Goal: Task Accomplishment & Management: Manage account settings

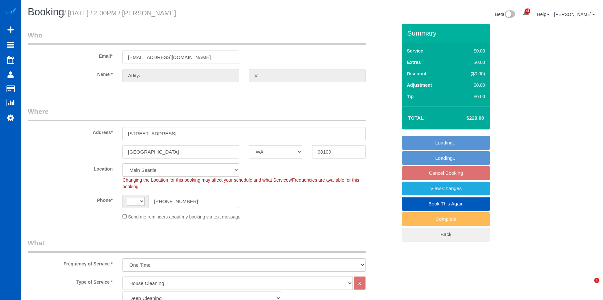
select select "WA"
select select "199"
select select "2"
select select "string:fspay-229ceda0-3bdc-449e-a396-05ddd5be8c00"
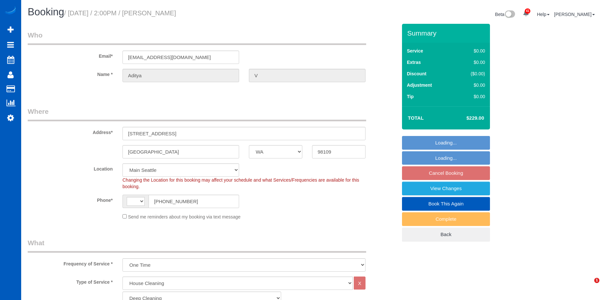
select select "number:8"
select select "object:800"
select select "2"
select select "string:US"
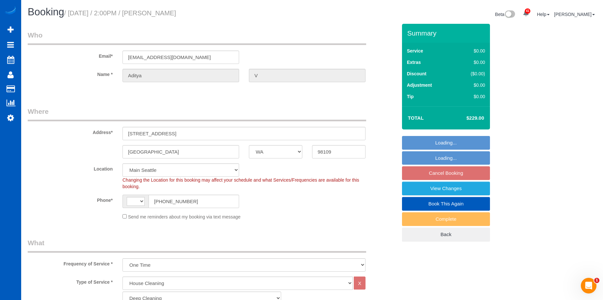
select select "spot3"
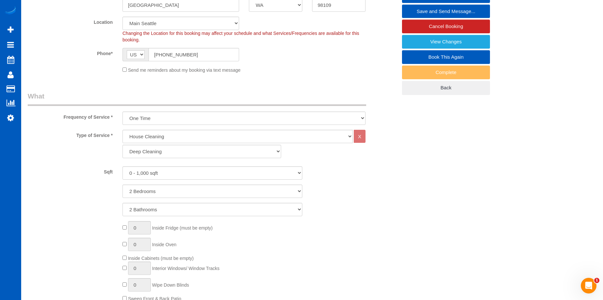
scroll to position [98, 0]
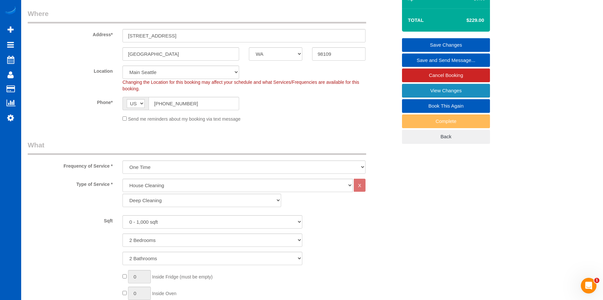
click at [407, 89] on link "View Changes" at bounding box center [446, 91] width 88 height 14
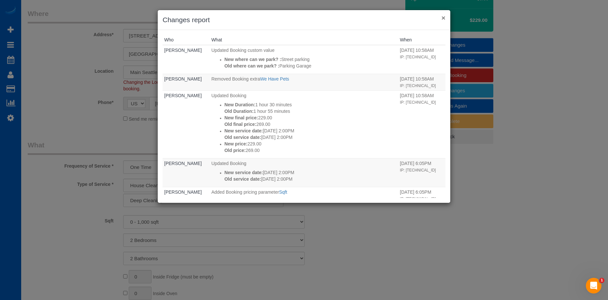
click at [443, 17] on button "×" at bounding box center [444, 17] width 4 height 7
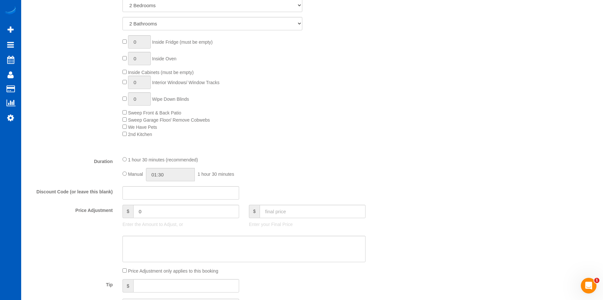
scroll to position [261, 0]
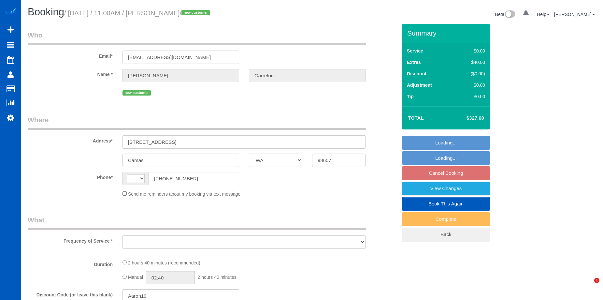
select select "WA"
select select "string:US"
select select "object:1051"
select select "199"
select select "1501"
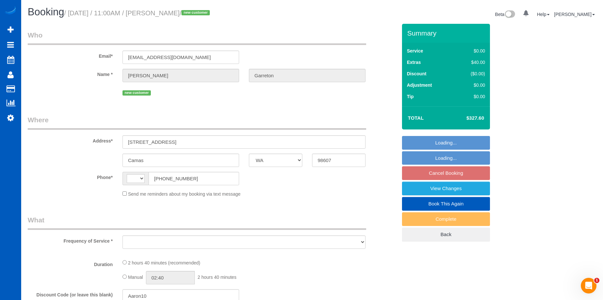
select select "3"
select select "spot2"
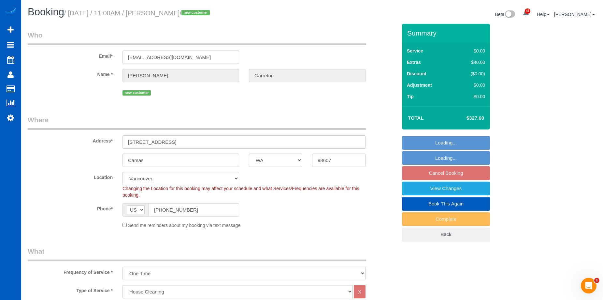
select select "1501"
select select "3"
select select "object:1201"
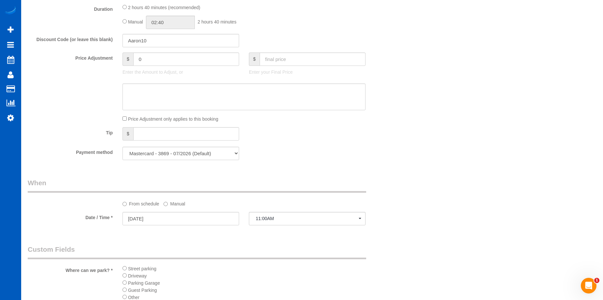
scroll to position [554, 0]
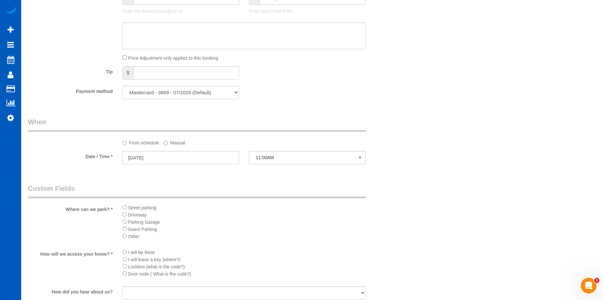
click at [290, 150] on sui-booking-spot "From schedule Manual Date / Time * 10/27/2025 11:00AM Mon October 27th 8:00AM 1…" at bounding box center [213, 141] width 370 height 49
click at [290, 156] on span "11:00AM" at bounding box center [307, 157] width 103 height 5
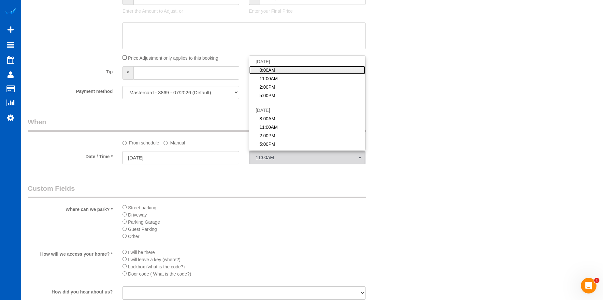
click at [294, 73] on link "8:00AM" at bounding box center [307, 70] width 116 height 8
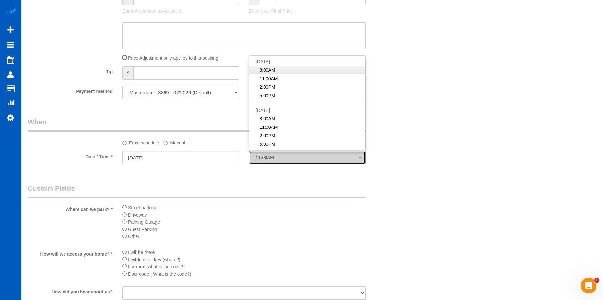
select select "spot1"
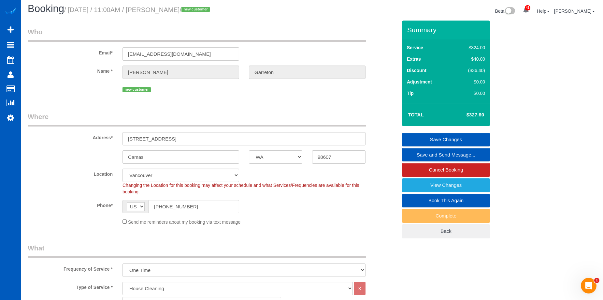
scroll to position [0, 0]
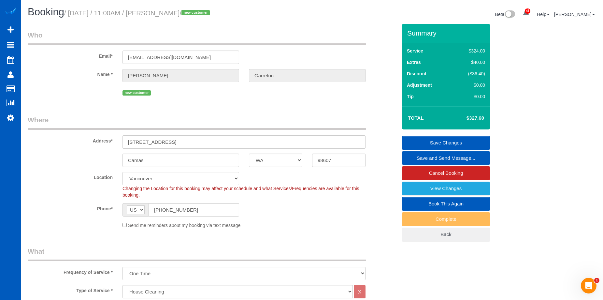
click at [427, 139] on link "Save Changes" at bounding box center [446, 143] width 88 height 14
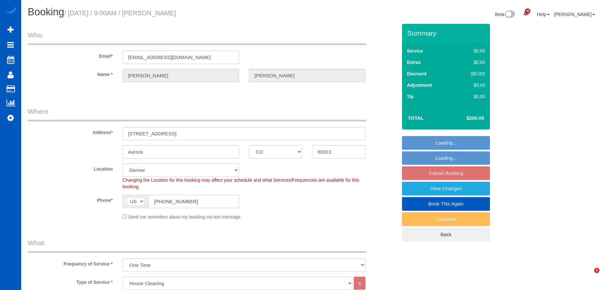
select select "CO"
select select "199"
select select "20511"
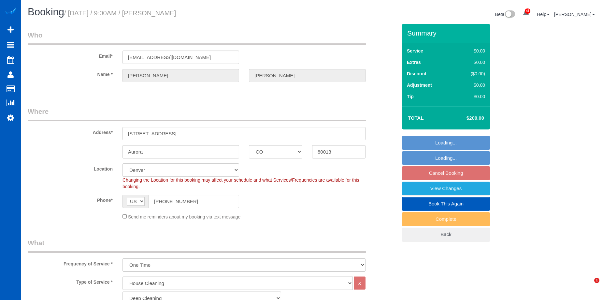
select select "3001"
select select "3"
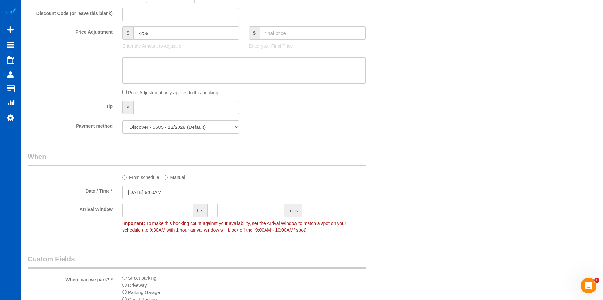
scroll to position [522, 0]
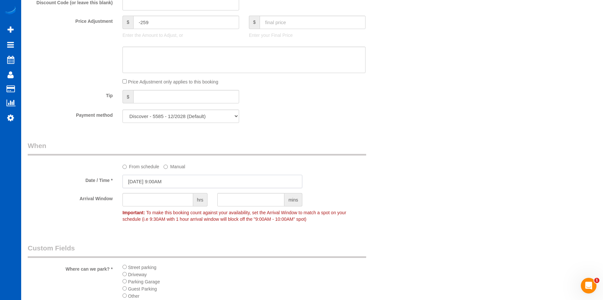
click at [202, 182] on input "10/20/2025 9:00AM" at bounding box center [213, 181] width 180 height 13
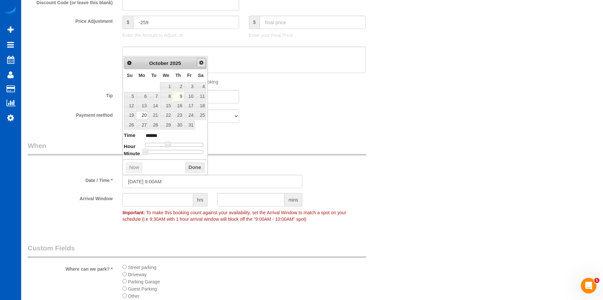
click at [201, 63] on span "Next" at bounding box center [201, 62] width 5 height 5
click at [143, 109] on link "10" at bounding box center [142, 105] width 12 height 9
click at [189, 178] on button "Done" at bounding box center [194, 177] width 19 height 10
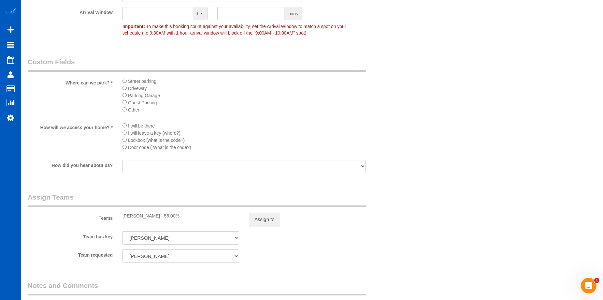
scroll to position [717, 0]
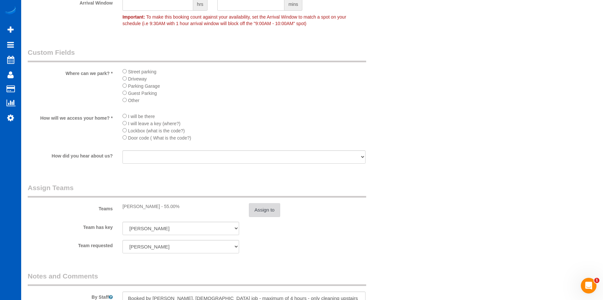
click at [255, 211] on button "Assign to" at bounding box center [264, 210] width 31 height 14
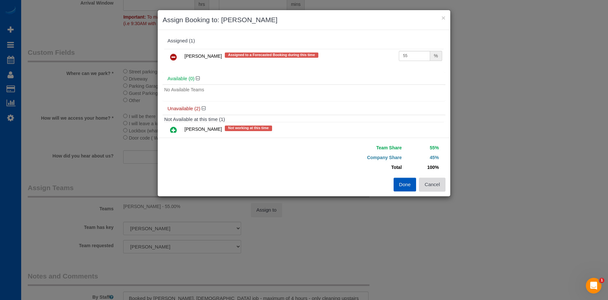
click at [436, 187] on button "Cancel" at bounding box center [432, 185] width 26 height 14
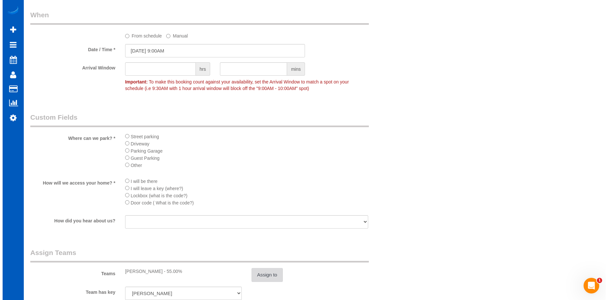
scroll to position [652, 0]
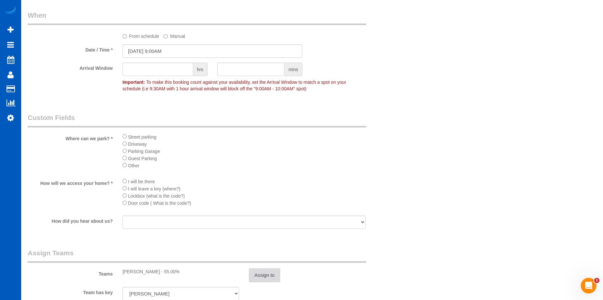
click at [259, 275] on button "Assign to" at bounding box center [264, 275] width 31 height 14
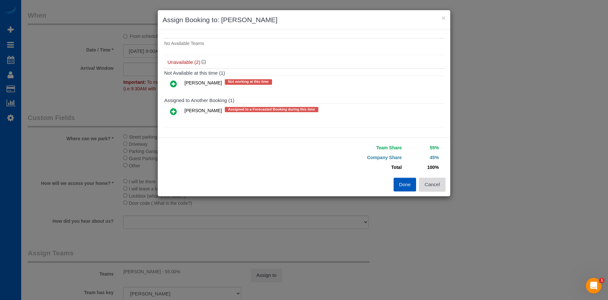
scroll to position [47, 0]
click at [440, 188] on button "Cancel" at bounding box center [432, 185] width 26 height 14
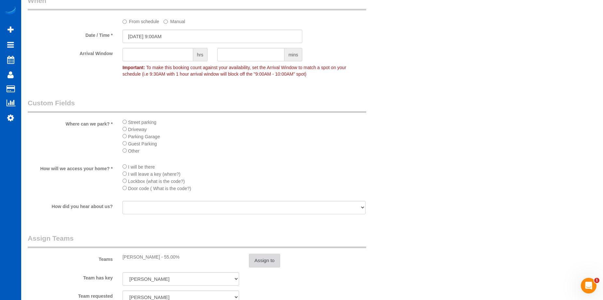
scroll to position [652, 0]
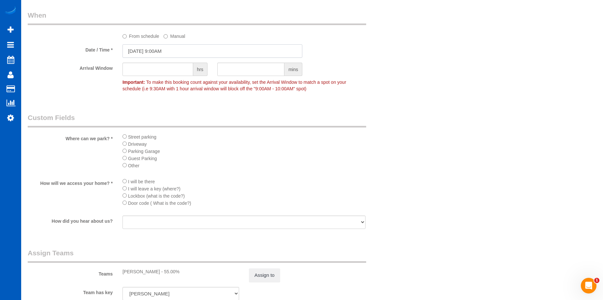
click at [191, 51] on input "11/10/2025 9:00AM" at bounding box center [213, 50] width 180 height 13
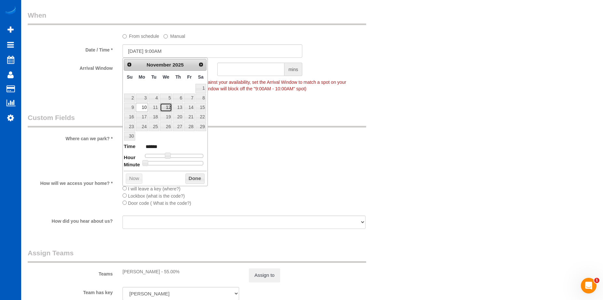
click at [166, 109] on link "12" at bounding box center [166, 107] width 12 height 9
type input "11/12/2025 9:00AM"
click at [198, 179] on button "Done" at bounding box center [194, 178] width 19 height 10
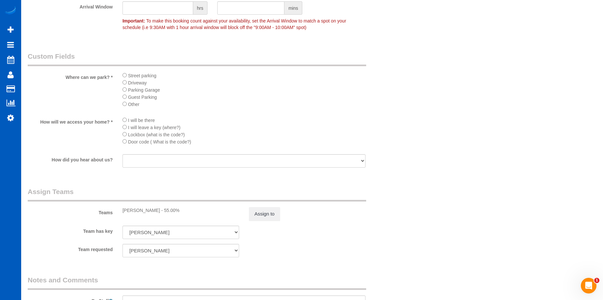
scroll to position [717, 0]
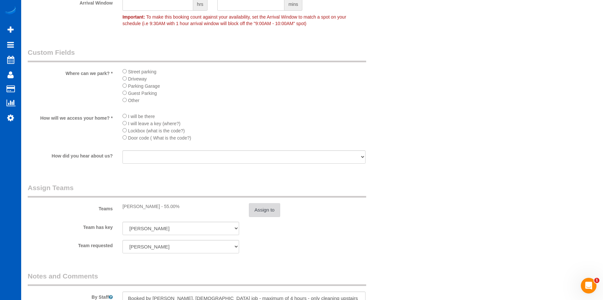
click at [268, 207] on button "Assign to" at bounding box center [264, 210] width 31 height 14
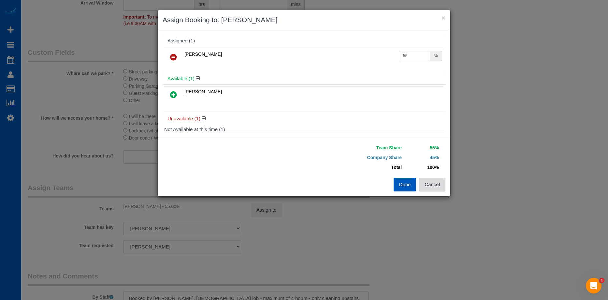
click at [438, 190] on button "Cancel" at bounding box center [432, 185] width 26 height 14
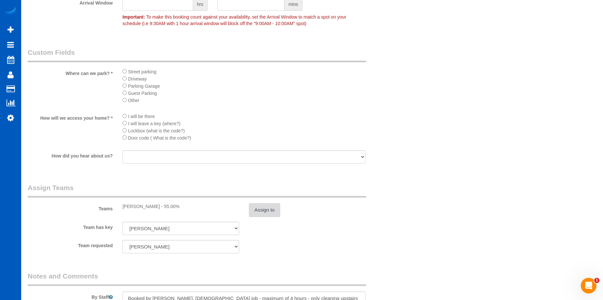
click at [257, 205] on button "Assign to" at bounding box center [264, 210] width 31 height 14
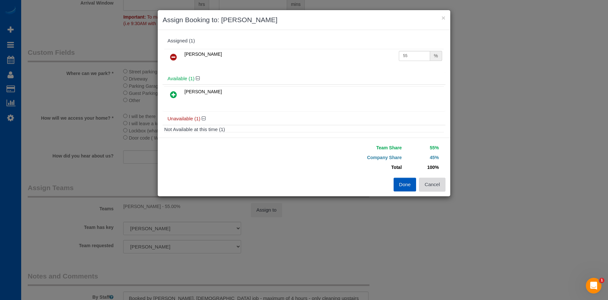
click at [427, 187] on button "Cancel" at bounding box center [432, 185] width 26 height 14
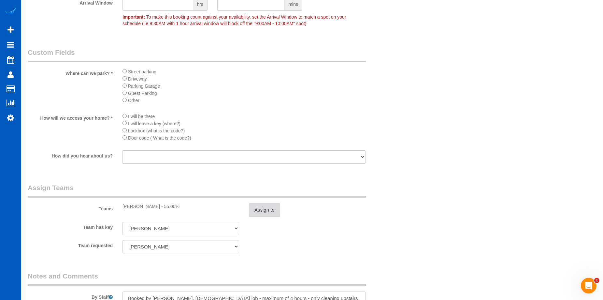
click at [273, 208] on button "Assign to" at bounding box center [264, 210] width 31 height 14
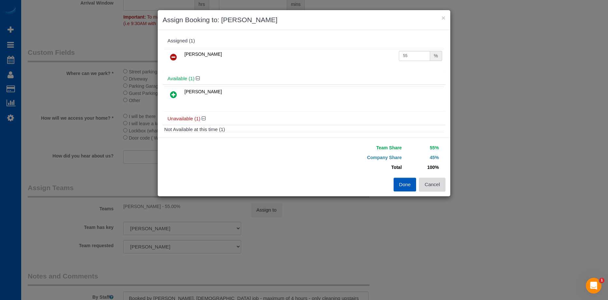
click at [437, 181] on button "Cancel" at bounding box center [432, 185] width 26 height 14
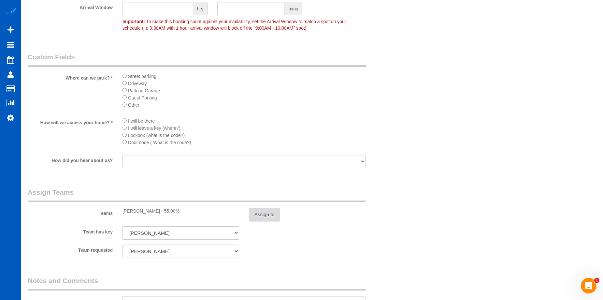
scroll to position [652, 0]
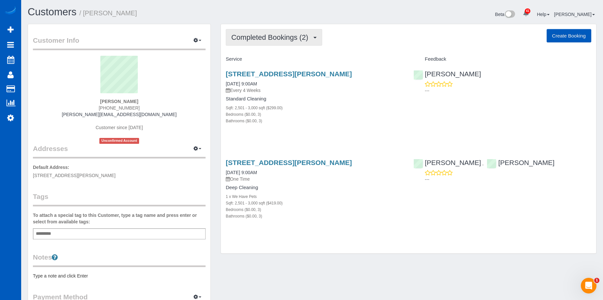
click at [287, 41] on button "Completed Bookings (2)" at bounding box center [274, 37] width 96 height 17
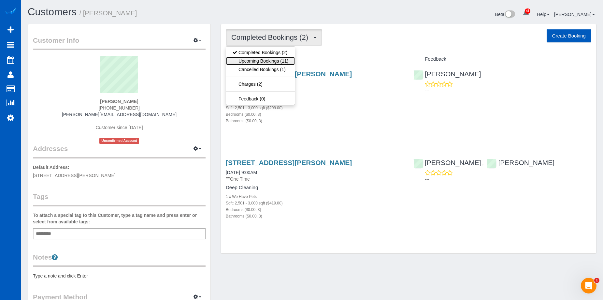
click at [277, 63] on link "Upcoming Bookings (11)" at bounding box center [260, 61] width 69 height 8
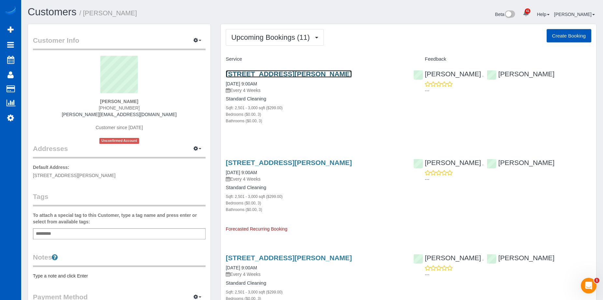
click at [289, 72] on link "[STREET_ADDRESS][PERSON_NAME]" at bounding box center [289, 73] width 126 height 7
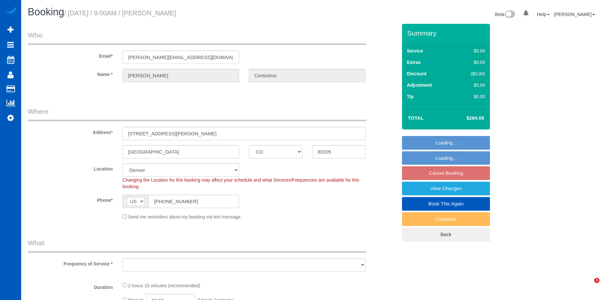
select select "CO"
select select "199"
select select "2501"
select select "3"
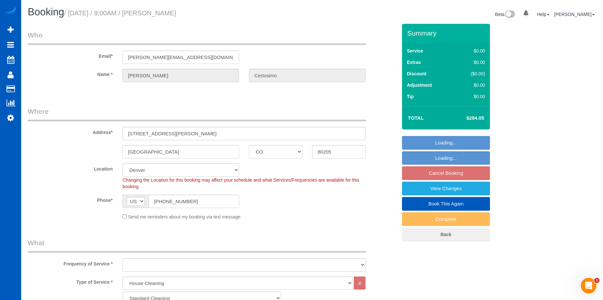
select select "object:1087"
select select "2501"
select select "3"
select select "object:1176"
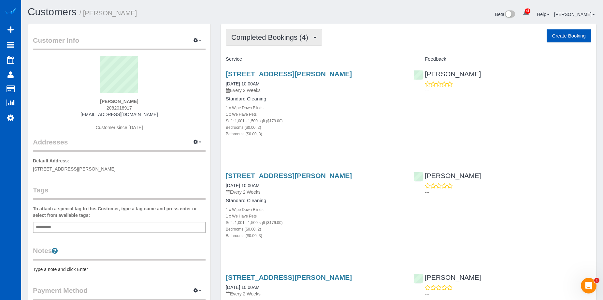
click at [298, 37] on span "Completed Bookings (4)" at bounding box center [271, 37] width 80 height 8
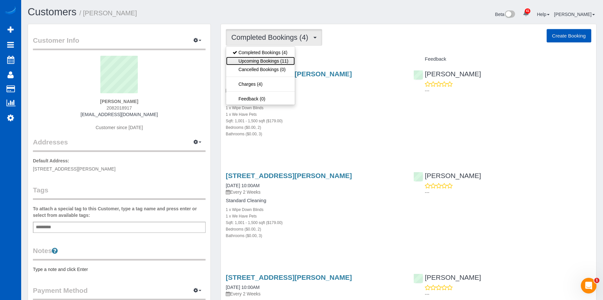
click at [277, 62] on link "Upcoming Bookings (11)" at bounding box center [260, 61] width 69 height 8
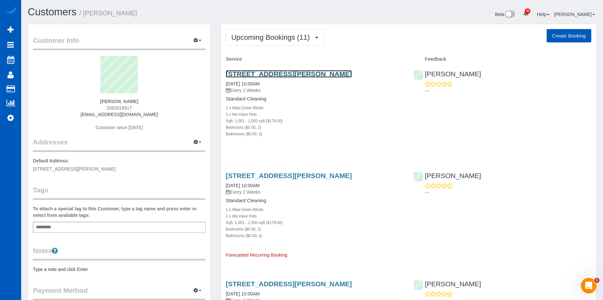
click at [293, 74] on link "649 South Kittredge Street, Aurora, CO 80017" at bounding box center [289, 73] width 126 height 7
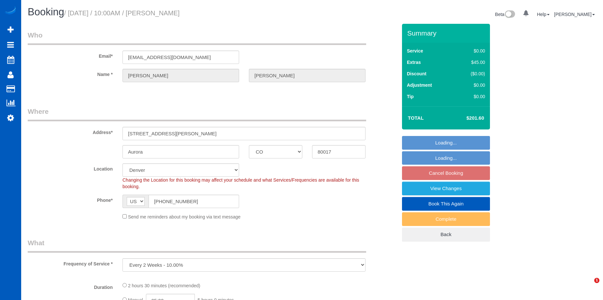
select select "CO"
select select "string:fspay-832dba42-a716-4dce-8bca-99c89cd4d841"
select select "object:914"
select select "spot1"
select select "199"
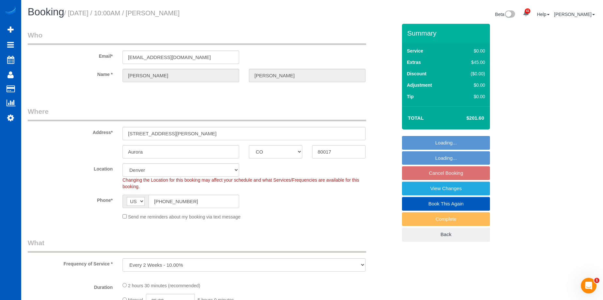
select select "1001"
select select "2"
select select "3"
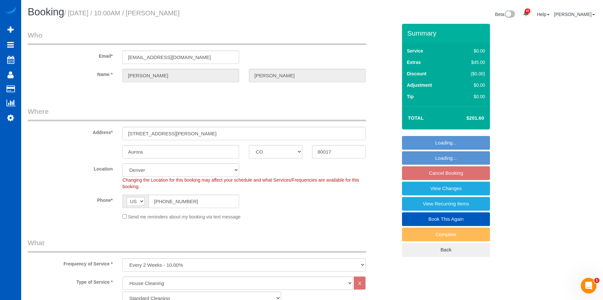
select select "1001"
select select "2"
select select "3"
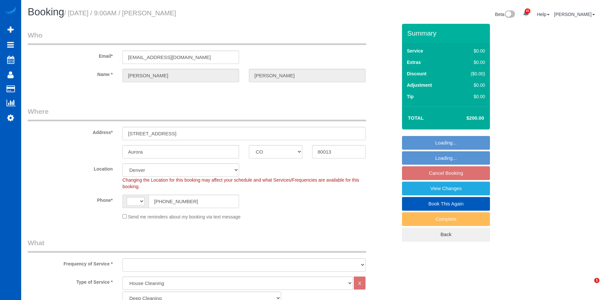
select select "CO"
select select "199"
select select "string:US"
select select "object:1088"
select select "20511"
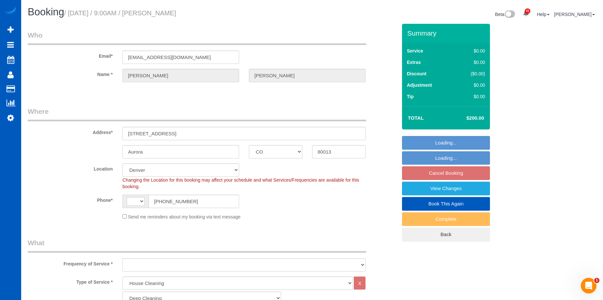
select select "3001"
select select "3"
select select "object:1177"
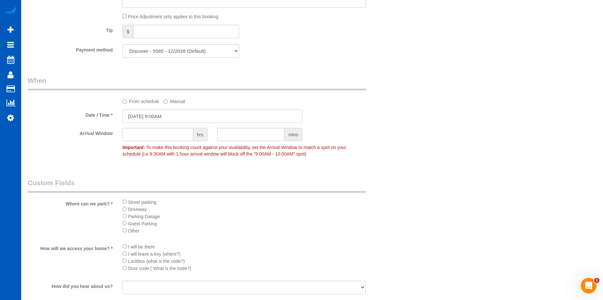
scroll to position [652, 0]
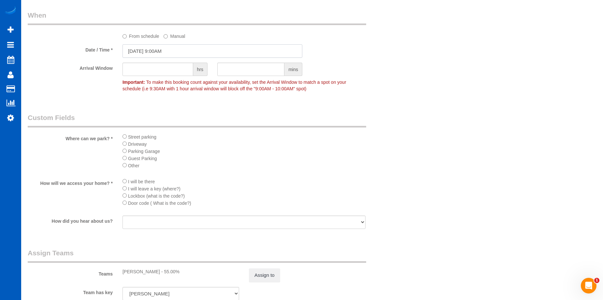
click at [191, 54] on input "10/20/2025 9:00AM" at bounding box center [213, 50] width 180 height 13
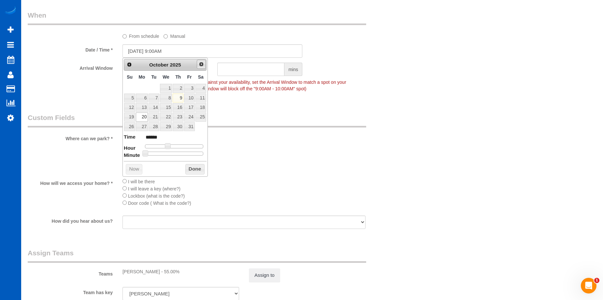
click at [201, 64] on span "Next" at bounding box center [201, 64] width 5 height 5
click at [142, 110] on link "10" at bounding box center [142, 107] width 12 height 9
type input "11/10/2025 10:00AM"
type input "*******"
type input "11/10/2025 11:00AM"
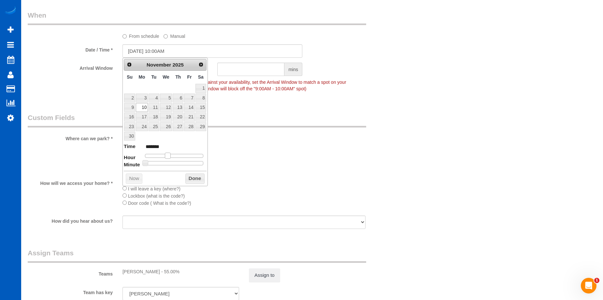
type input "*******"
type input "11/10/2025 12:00PM"
type input "*******"
drag, startPoint x: 169, startPoint y: 153, endPoint x: 176, endPoint y: 154, distance: 7.5
click at [176, 154] on span at bounding box center [175, 156] width 6 height 6
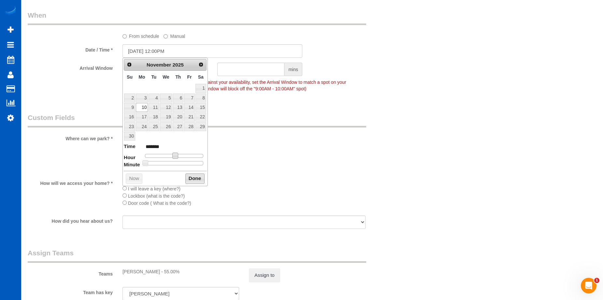
click at [190, 176] on button "Done" at bounding box center [194, 178] width 19 height 10
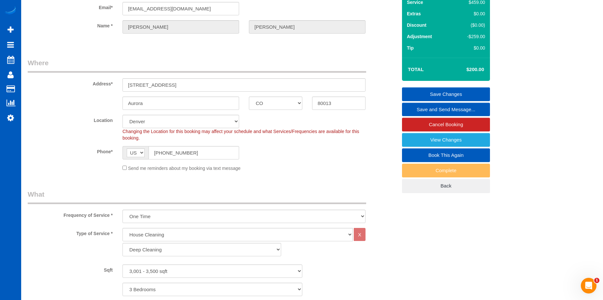
scroll to position [33, 0]
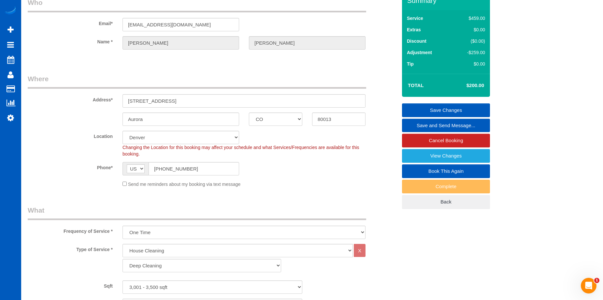
click at [416, 109] on link "Save Changes" at bounding box center [446, 110] width 88 height 14
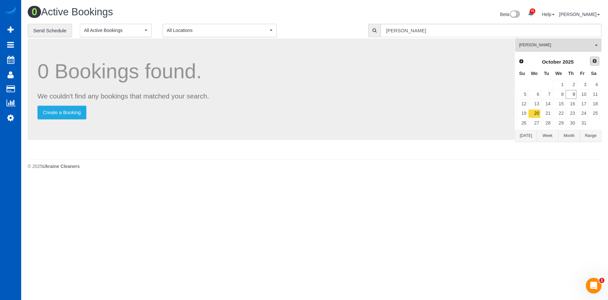
click at [592, 60] on span "Next" at bounding box center [594, 60] width 5 height 5
click at [537, 102] on link "10" at bounding box center [534, 103] width 12 height 9
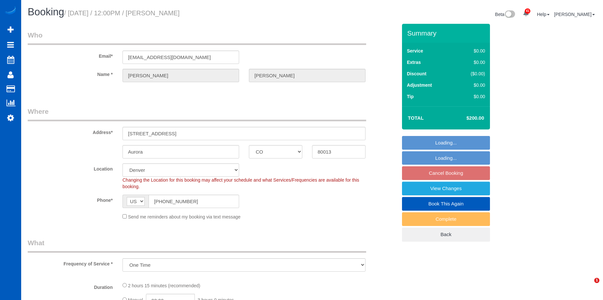
select select "CO"
select select "199"
select select "object:956"
select select "3001"
select select "3"
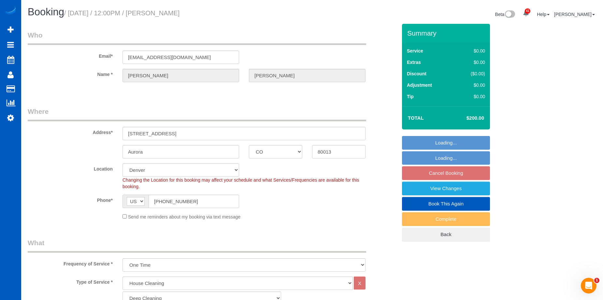
select select "3"
select select "20511"
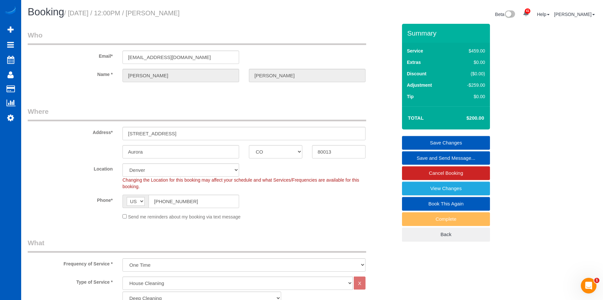
click at [429, 156] on link "Save and Send Message..." at bounding box center [446, 158] width 88 height 14
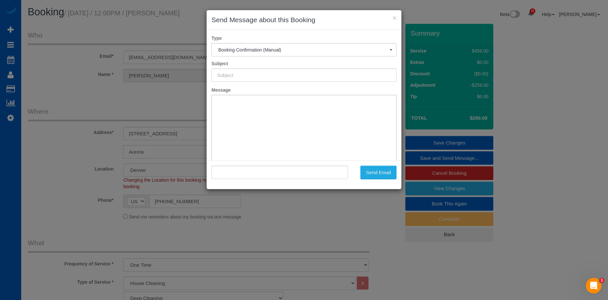
type input "Cleaning Service Confirmed!"
type input ""Diane Cheatwood" <dianec723@hotmail.com>"
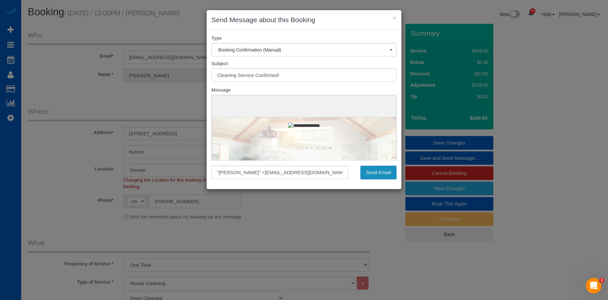
click at [382, 172] on button "Send Email" at bounding box center [379, 173] width 36 height 14
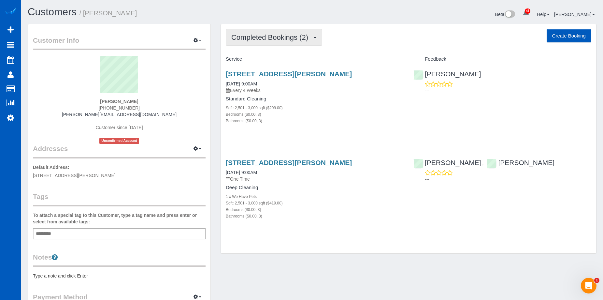
click at [275, 38] on span "Completed Bookings (2)" at bounding box center [271, 37] width 80 height 8
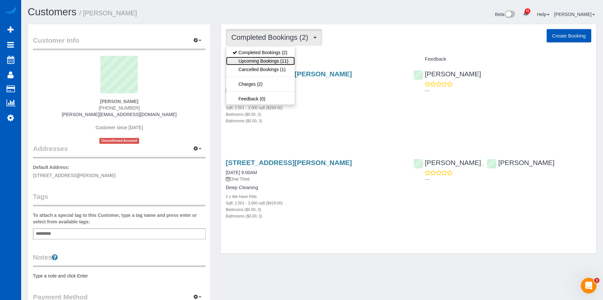
click at [275, 61] on link "Upcoming Bookings (11)" at bounding box center [260, 61] width 69 height 8
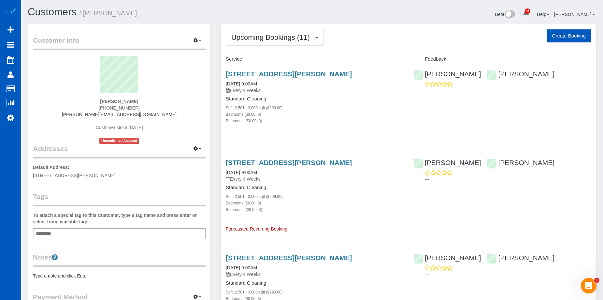
click at [283, 80] on div "[STREET_ADDRESS][PERSON_NAME] [DATE] 9:00AM Every 4 Weeks" at bounding box center [315, 81] width 178 height 23
click at [286, 72] on link "[STREET_ADDRESS][PERSON_NAME]" at bounding box center [289, 73] width 126 height 7
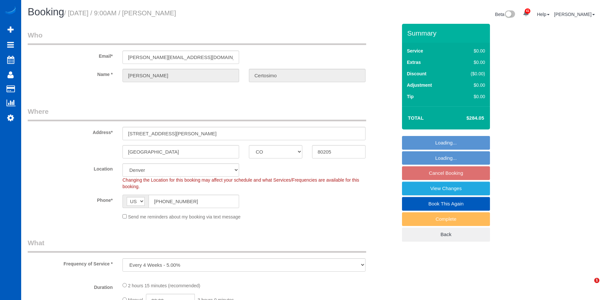
select select "CO"
select select "199"
select select "2501"
select select "3"
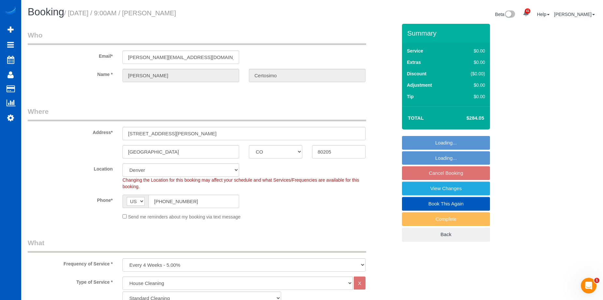
select select "object:1057"
select select "2501"
select select "3"
